Goal: Transaction & Acquisition: Purchase product/service

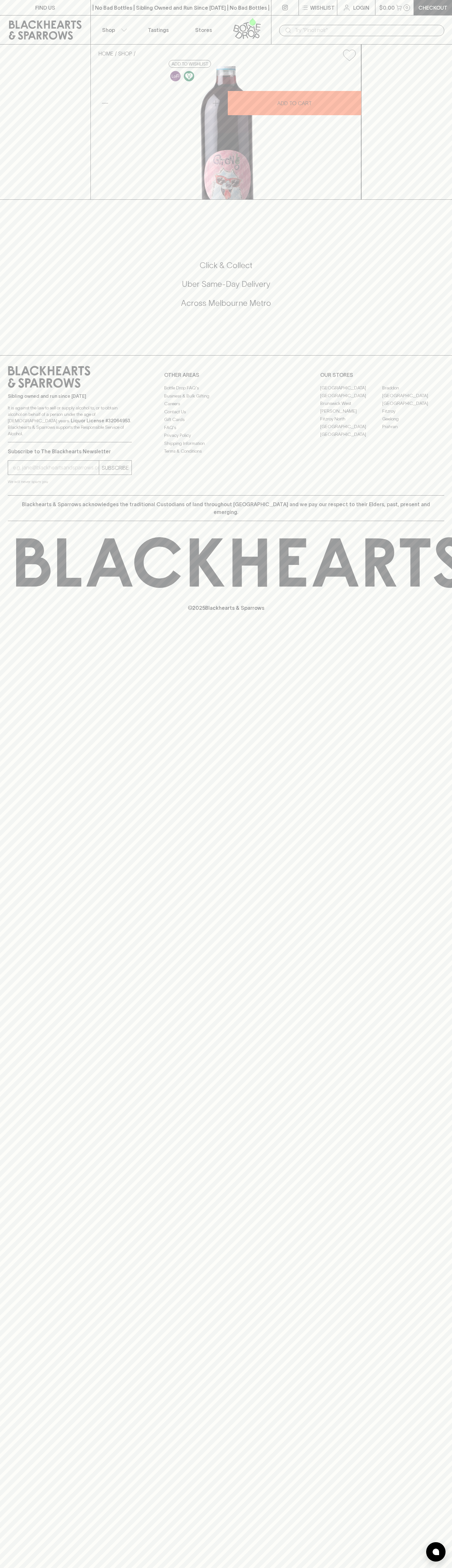
click at [116, 15] on div "| No Bad Bottles | Sibling Owned and Run Since 2006 | No Bad Bottles | Sibling …" at bounding box center [180, 7] width 181 height 15
click at [446, 341] on div "FIND US | No Bad Bottles | Sibling Owned and Run Since 2006 | No Bad Bottles | …" at bounding box center [226, 784] width 452 height 1568
click at [213, 1567] on html "FIND US | No Bad Bottles | Sibling Owned and Run Since 2006 | No Bad Bottles | …" at bounding box center [226, 784] width 452 height 1568
click at [22, 108] on div "HOME SHOP Sindi Mandiqi Grignolino 2023 $45.00 Add to wishlist 10% discount whe…" at bounding box center [226, 122] width 452 height 155
